Goal: Information Seeking & Learning: Find specific fact

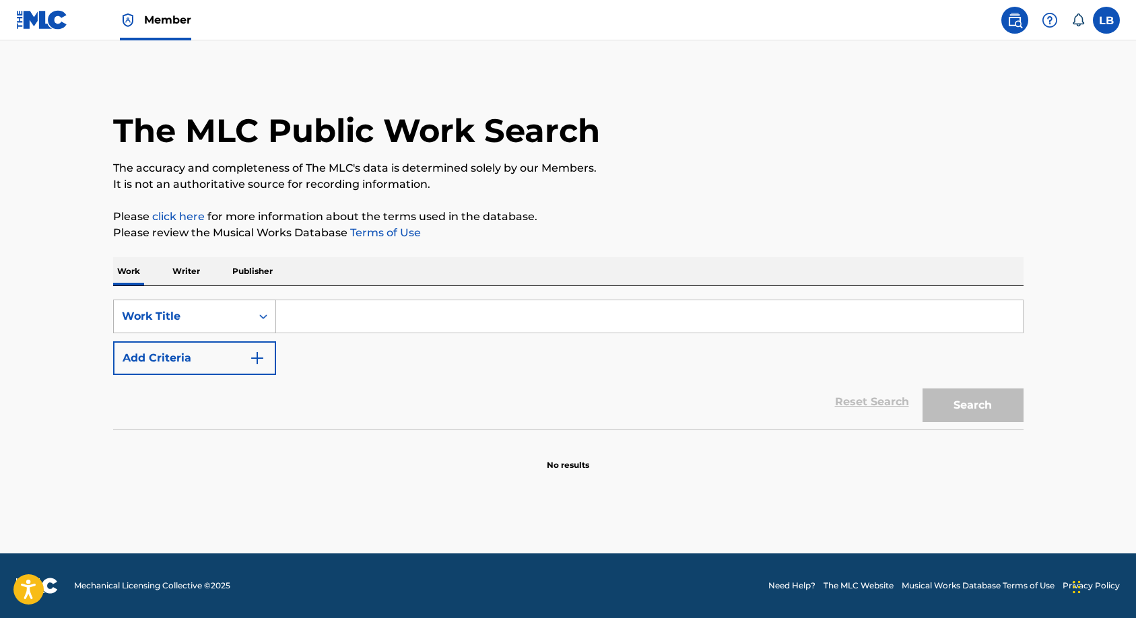
click at [257, 320] on icon "Search Form" at bounding box center [262, 316] width 13 height 13
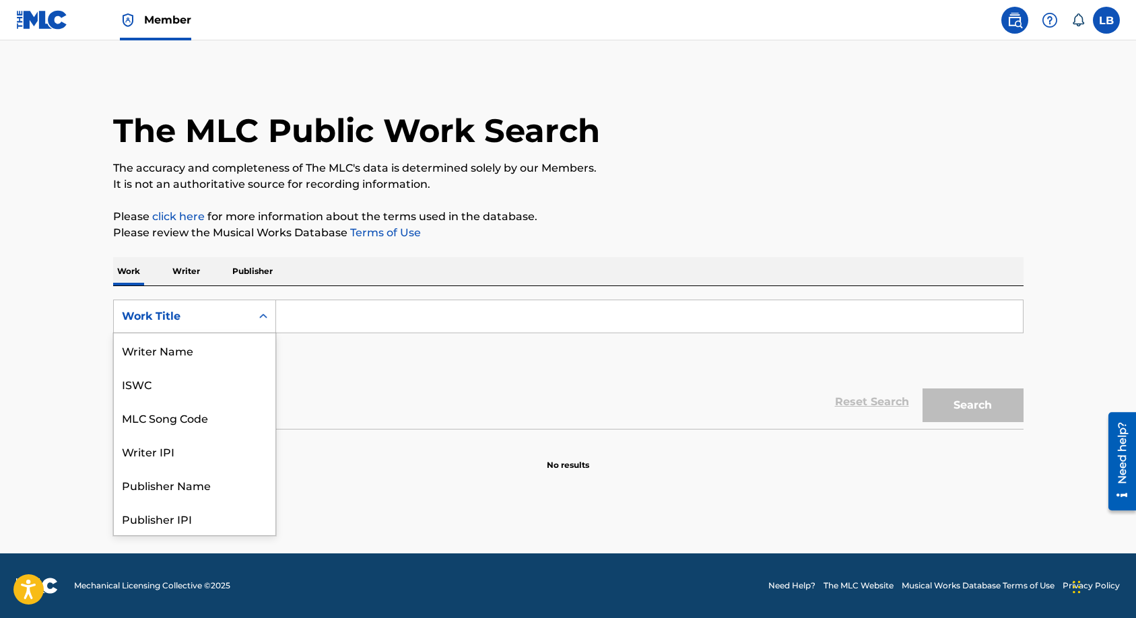
scroll to position [67, 0]
click at [173, 353] on div "MLC Song Code" at bounding box center [195, 350] width 162 height 34
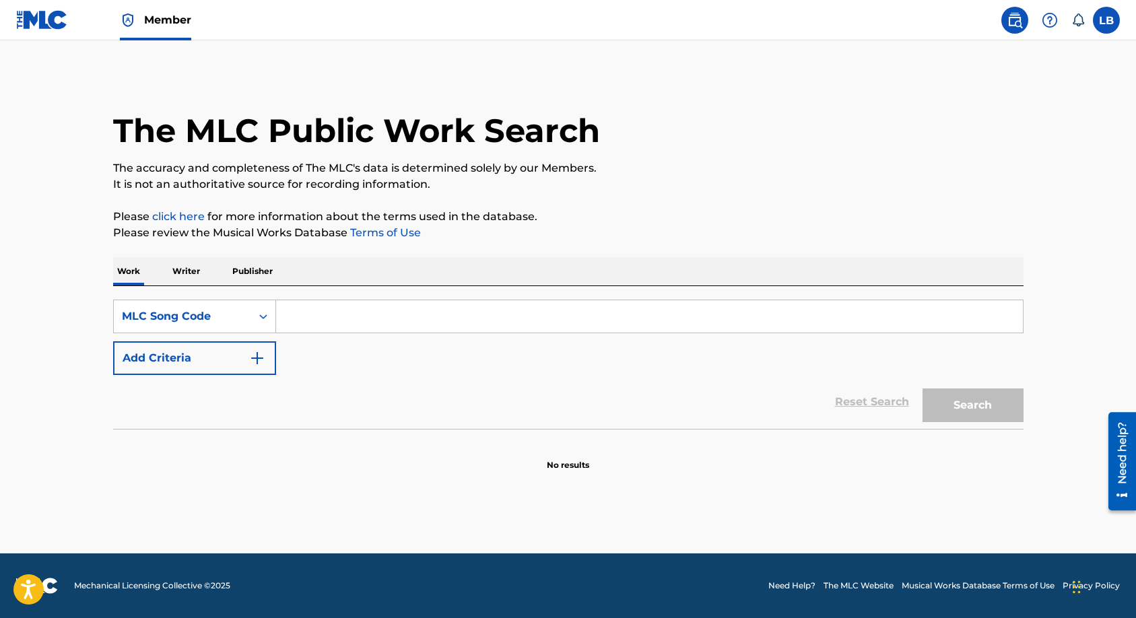
click at [337, 304] on input "Search Form" at bounding box center [649, 316] width 747 height 32
paste input "S44118"
type input "S44118"
click at [922, 388] on button "Search" at bounding box center [972, 405] width 101 height 34
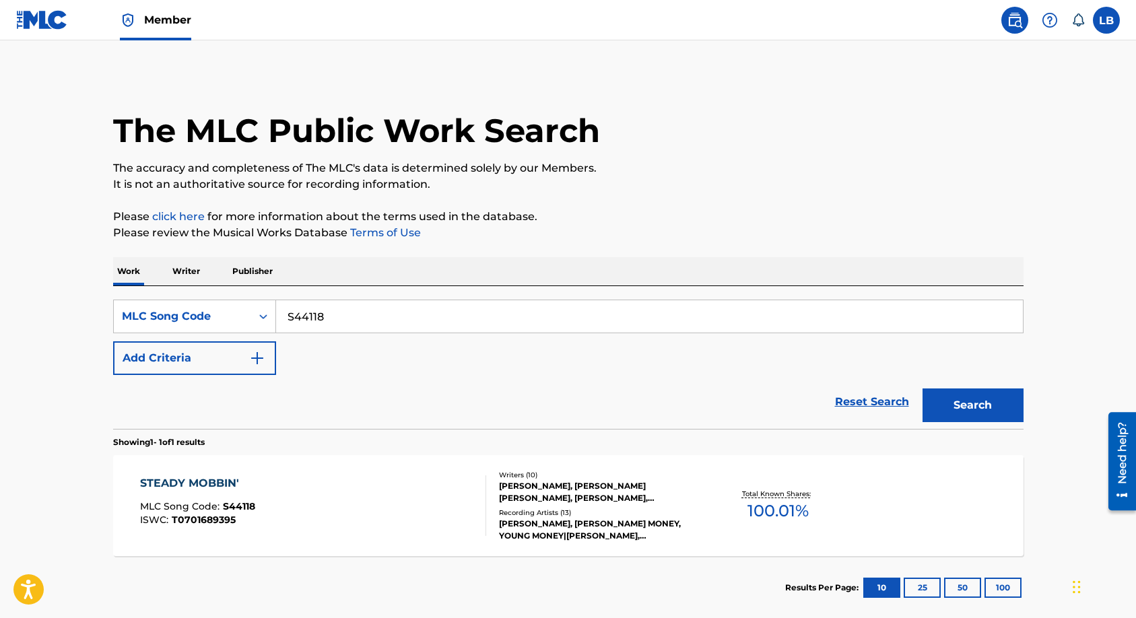
click at [609, 488] on div "[PERSON_NAME], [PERSON_NAME] [PERSON_NAME], [PERSON_NAME], [PERSON_NAME], [PERS…" at bounding box center [600, 492] width 203 height 24
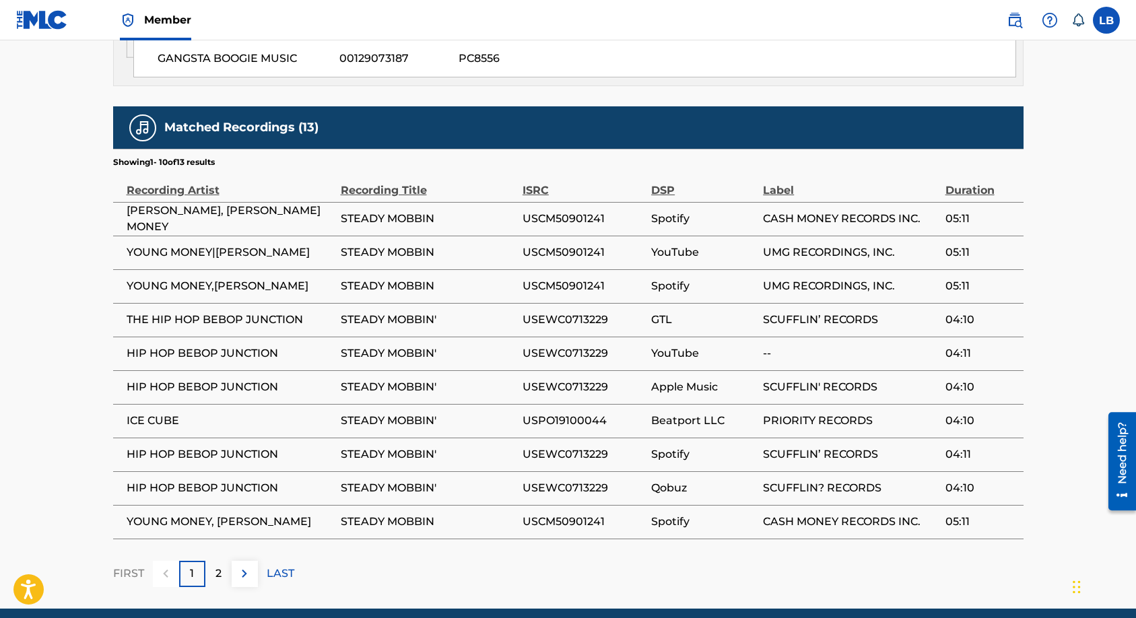
scroll to position [1979, 0]
